Goal: Information Seeking & Learning: Learn about a topic

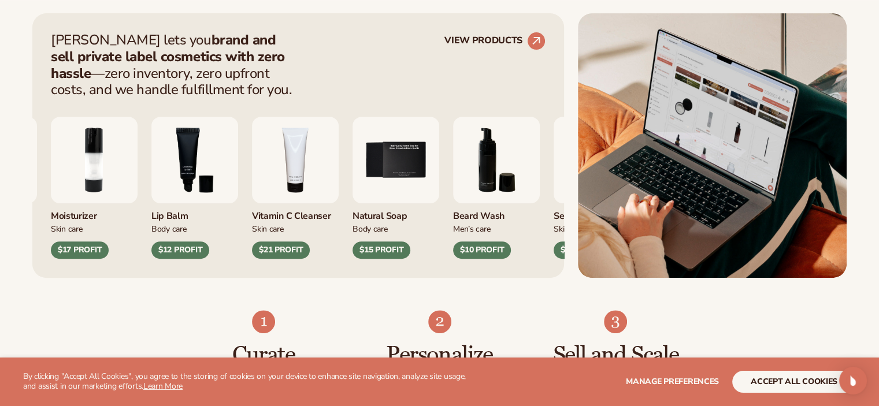
scroll to position [478, 0]
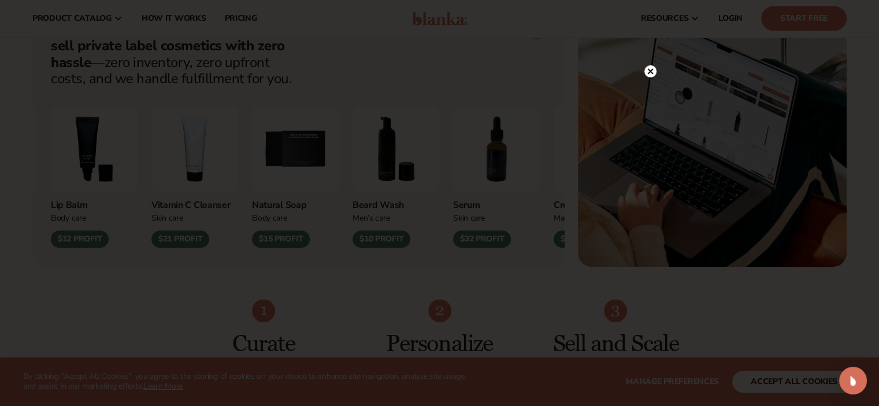
click at [649, 71] on icon at bounding box center [650, 72] width 6 height 6
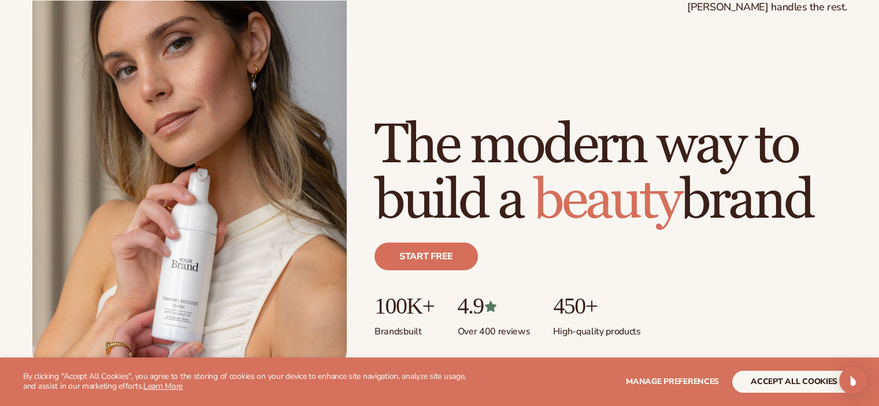
scroll to position [0, 0]
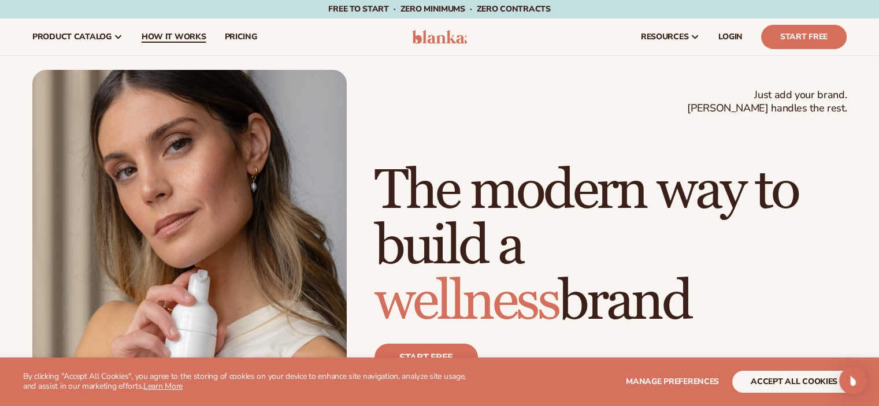
click at [170, 47] on link "How It Works" at bounding box center [173, 36] width 83 height 37
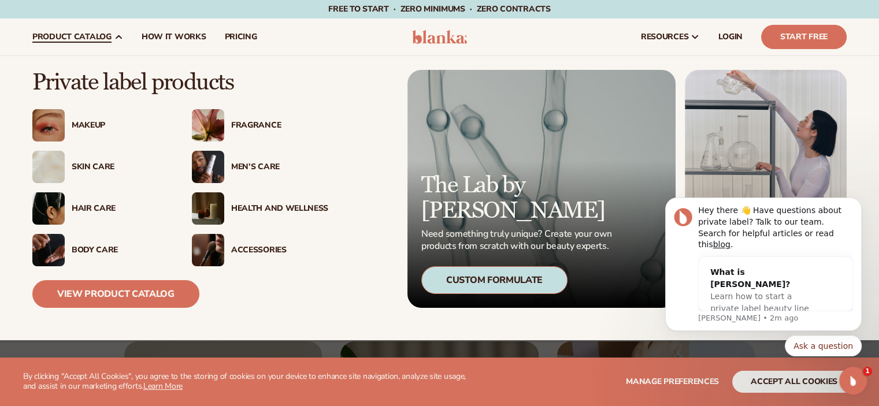
click at [270, 166] on div "Men’s Care" at bounding box center [279, 167] width 97 height 10
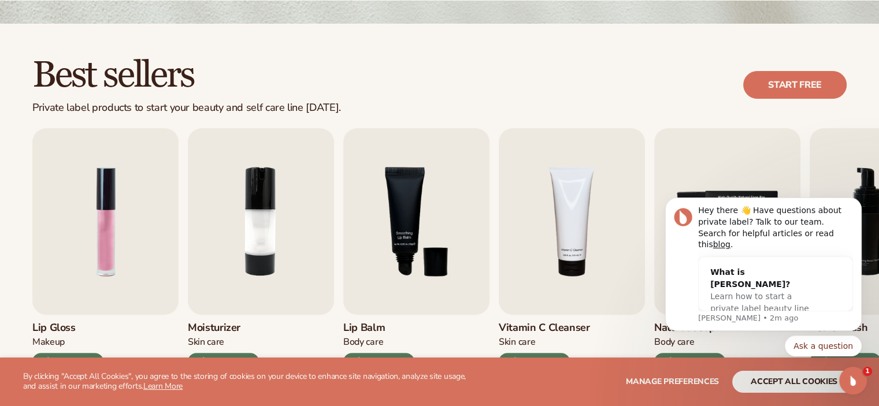
scroll to position [368, 0]
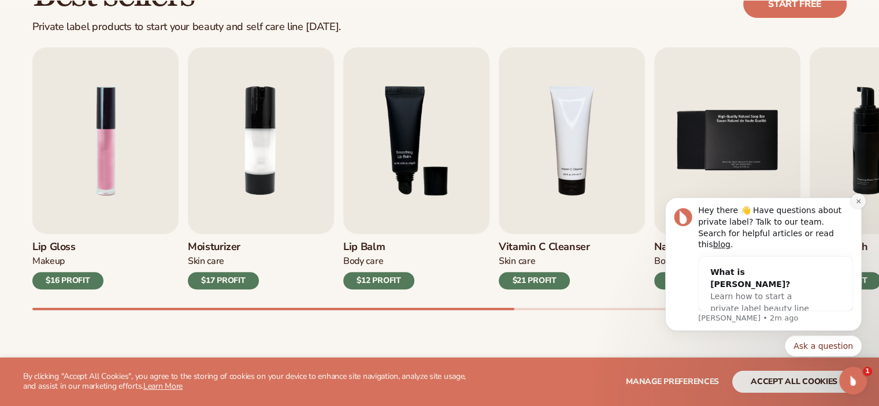
click at [853, 209] on button "Dismiss notification" at bounding box center [858, 201] width 15 height 15
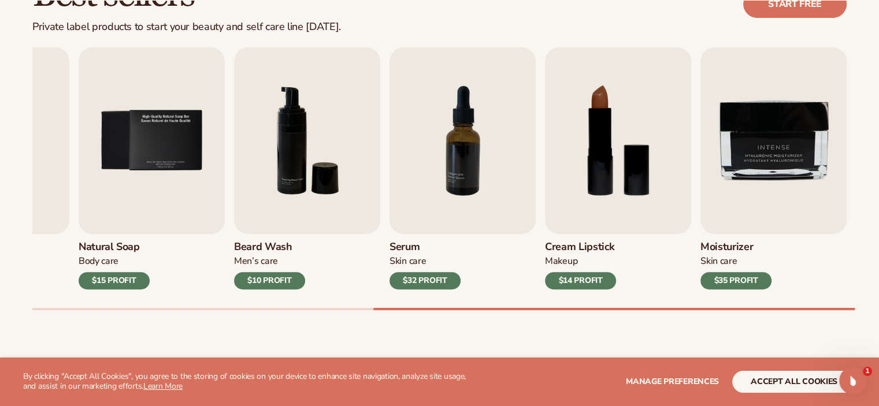
click at [302, 127] on img "6 / 9" at bounding box center [307, 140] width 146 height 187
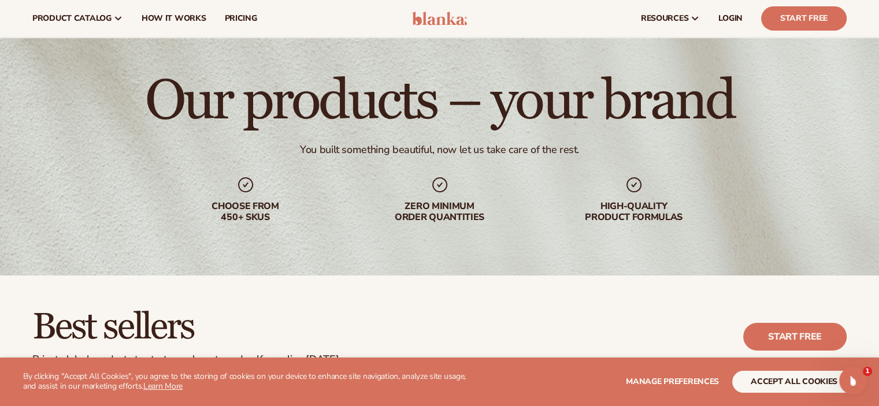
scroll to position [0, 0]
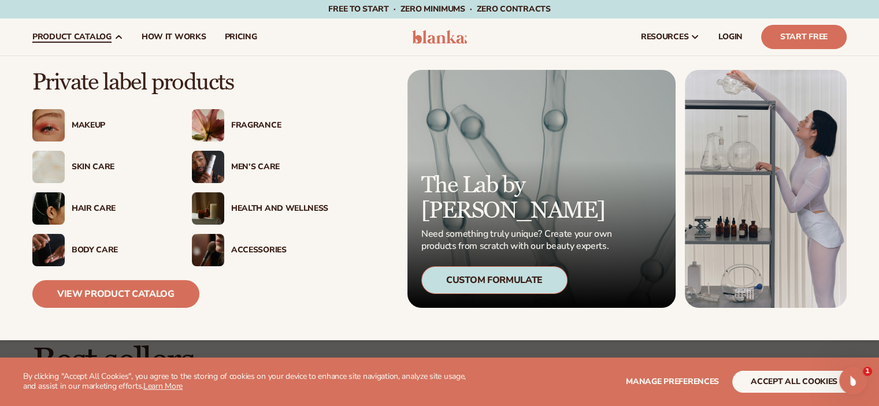
click at [97, 170] on div "Skin Care" at bounding box center [120, 167] width 97 height 10
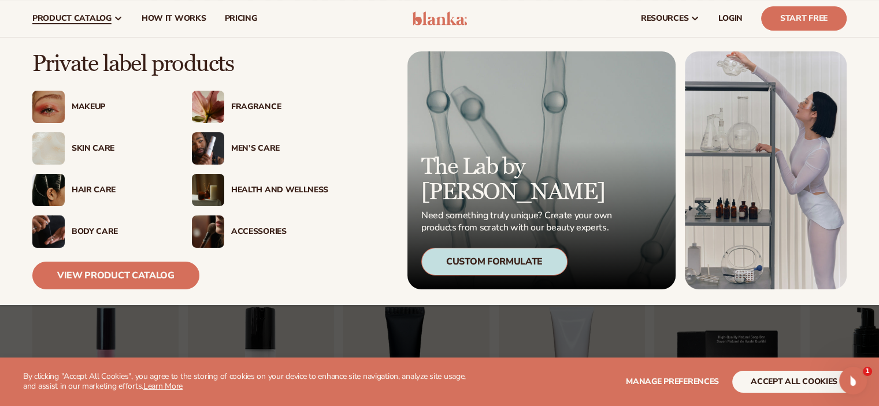
scroll to position [113, 0]
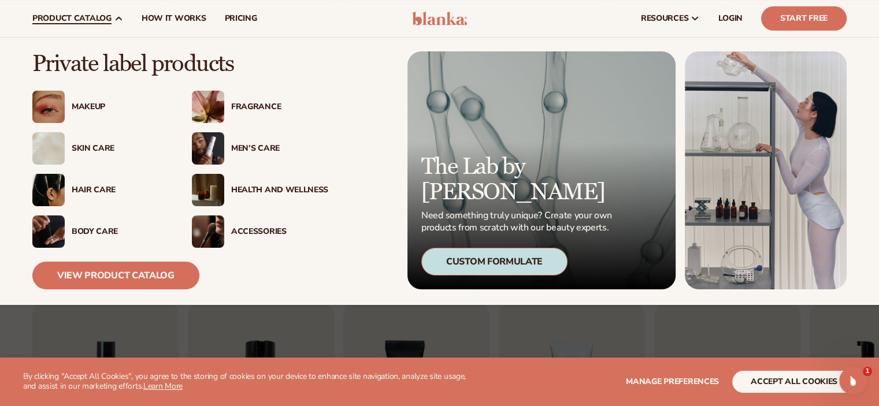
click at [101, 229] on div "Body Care" at bounding box center [120, 232] width 97 height 10
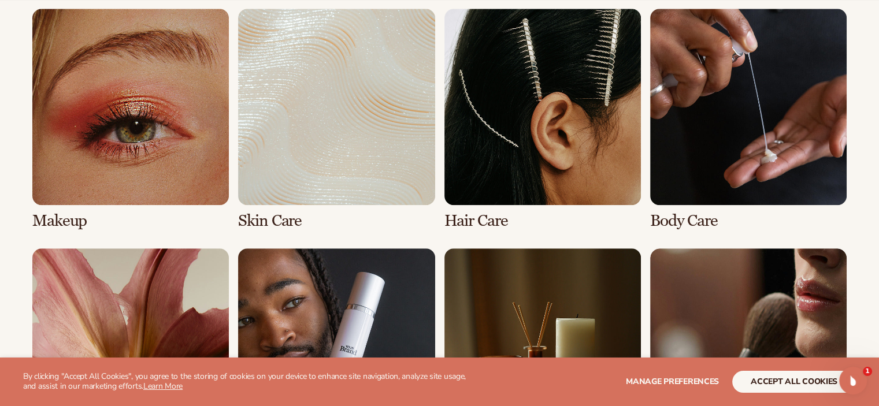
scroll to position [1012, 0]
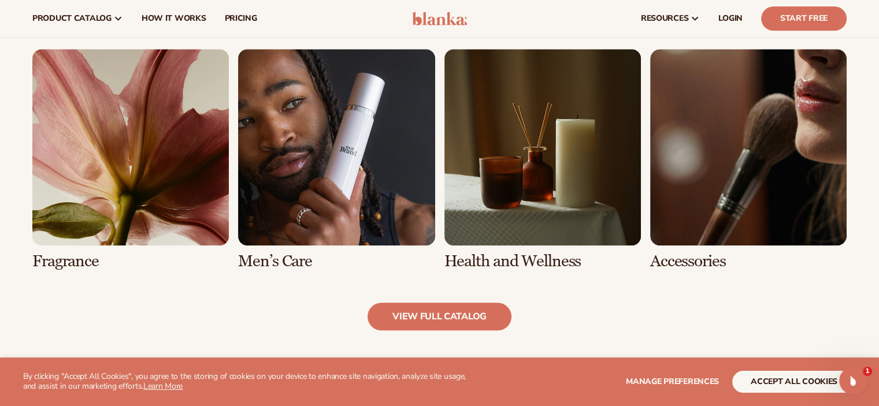
scroll to position [1060, 0]
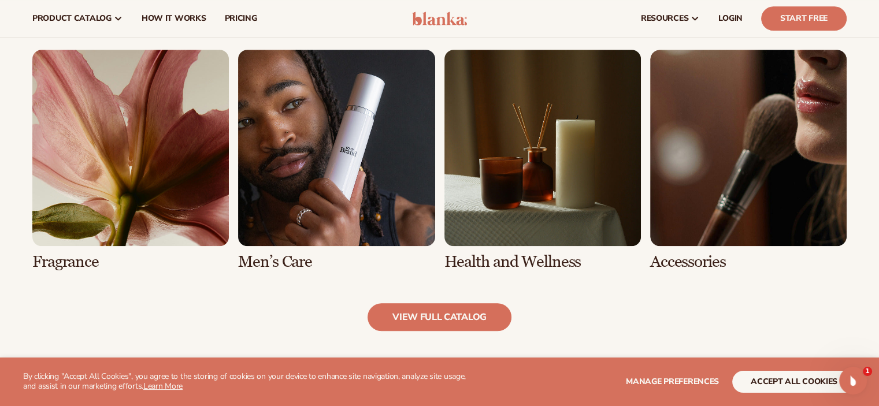
click at [383, 190] on link "6 / 8" at bounding box center [336, 160] width 196 height 221
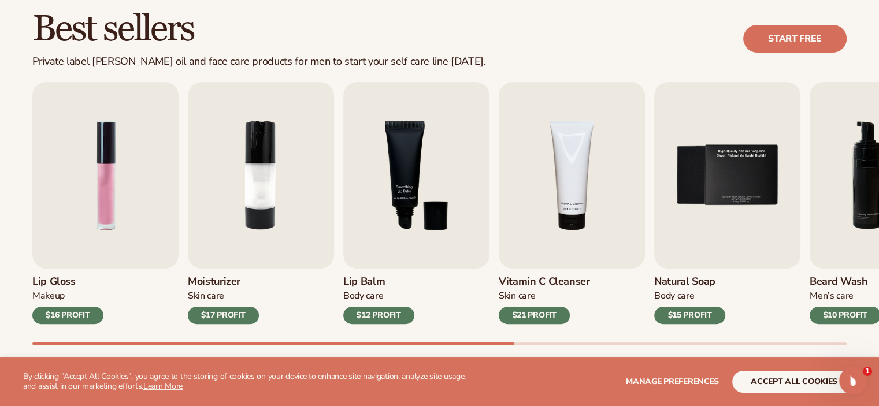
click at [383, 190] on img "3 / 9" at bounding box center [416, 175] width 146 height 187
click at [366, 270] on div "[MEDICAL_DATA] Body Care $12 PROFIT" at bounding box center [416, 296] width 146 height 55
click at [402, 216] on img "3 / 9" at bounding box center [416, 175] width 146 height 187
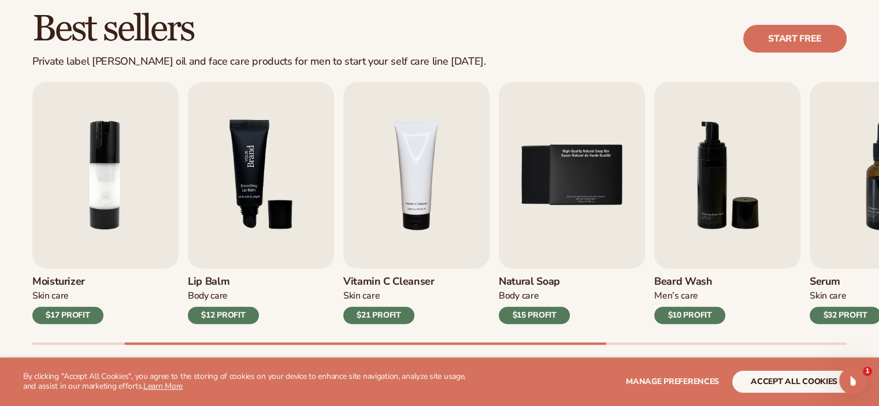
click at [402, 216] on img "4 / 9" at bounding box center [416, 175] width 146 height 187
